Goal: Find specific page/section: Find specific page/section

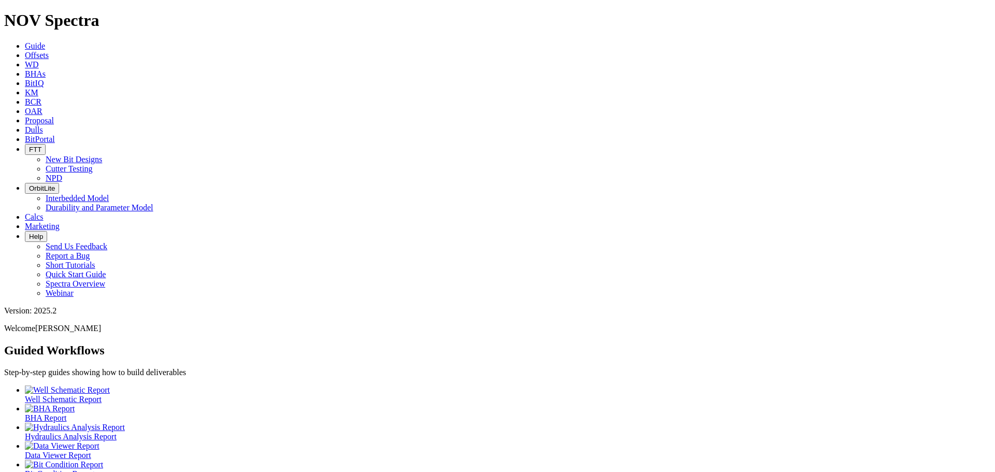
click at [43, 125] on link "Dulls" at bounding box center [34, 129] width 18 height 9
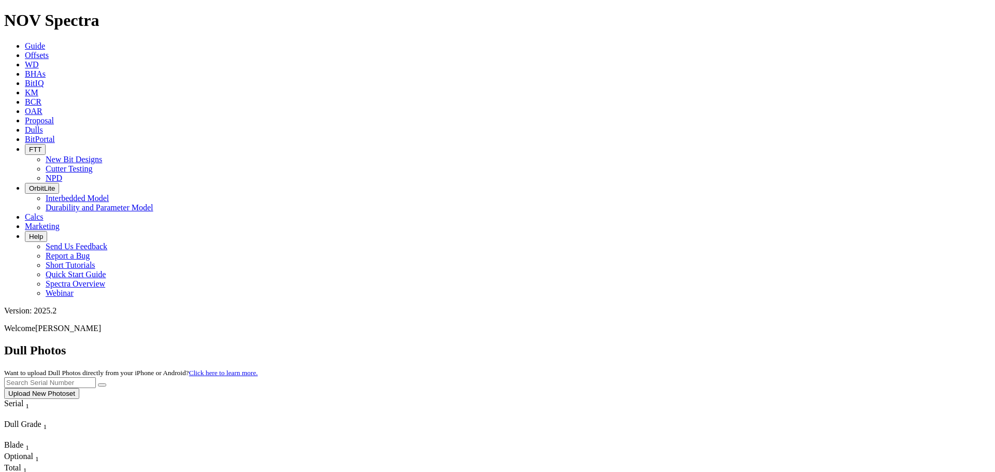
click at [96, 377] on input "text" at bounding box center [50, 382] width 92 height 11
paste input "A311039"
type input "A311039"
click at [102, 385] on icon "submit" at bounding box center [102, 385] width 0 height 0
